Goal: Obtain resource: Obtain resource

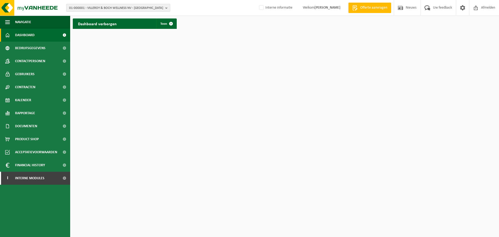
click at [122, 8] on span "01-000001 - VILLEROY & BOCH WELLNESS NV - ROESELARE" at bounding box center [116, 8] width 94 height 8
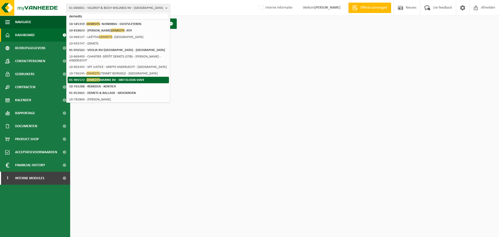
type input "demedts"
click at [123, 79] on strong "01-901572 - DEMEDTS MARINE BV - SINT-ELOOIS-VIJVE" at bounding box center [106, 80] width 75 height 4
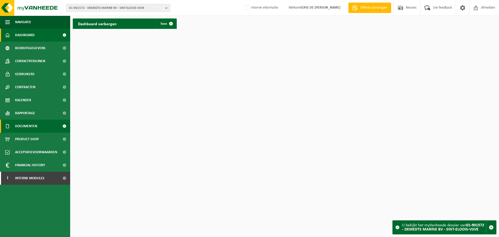
click at [28, 124] on span "Documenten" at bounding box center [26, 125] width 22 height 13
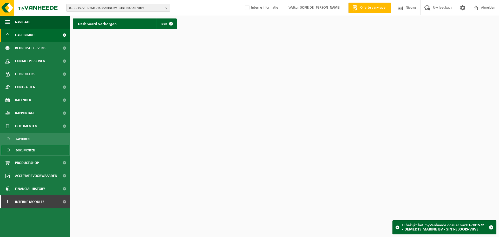
click at [38, 150] on link "Documenten" at bounding box center [35, 150] width 68 height 10
